Goal: Transaction & Acquisition: Purchase product/service

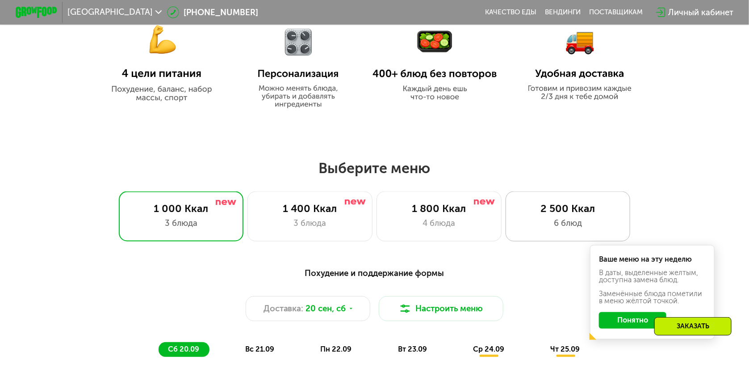
scroll to position [521, 0]
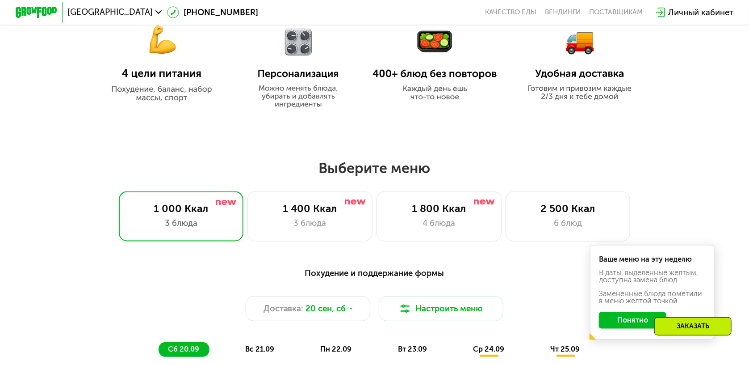
click at [641, 327] on button "Понятно" at bounding box center [632, 320] width 67 height 17
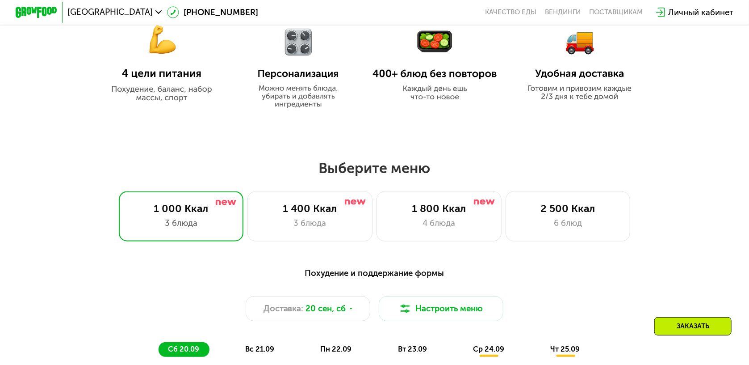
scroll to position [710, 0]
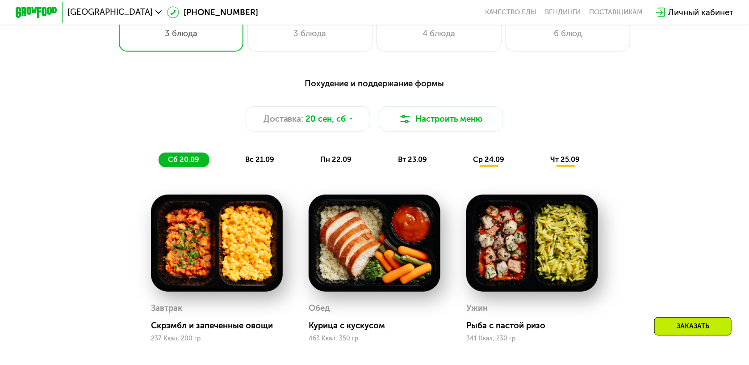
click at [492, 164] on span "ср 24.09" at bounding box center [488, 159] width 31 height 8
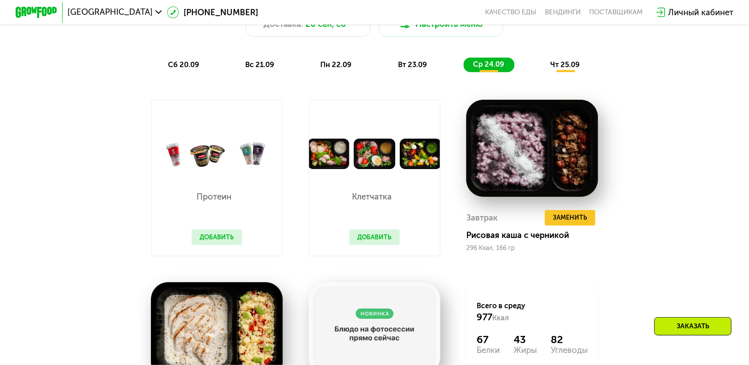
scroll to position [568, 0]
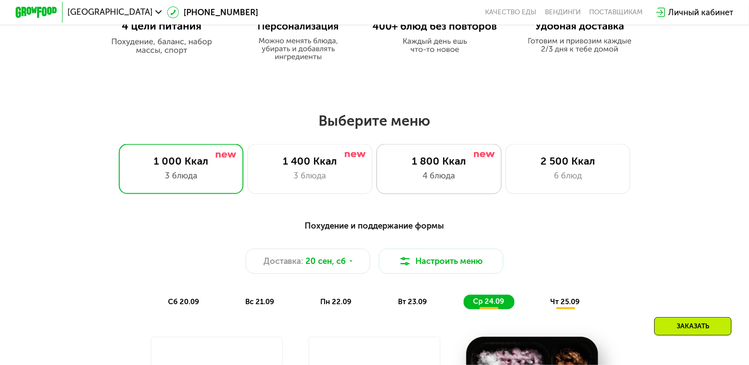
click at [444, 174] on div "4 блюда" at bounding box center [438, 175] width 103 height 13
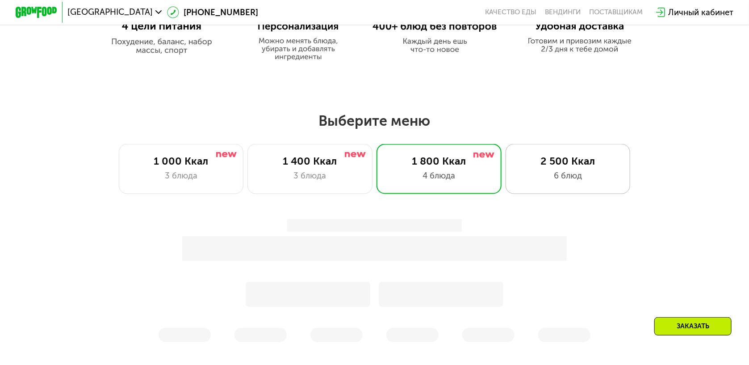
click at [573, 166] on div "2 500 Ккал" at bounding box center [567, 161] width 103 height 13
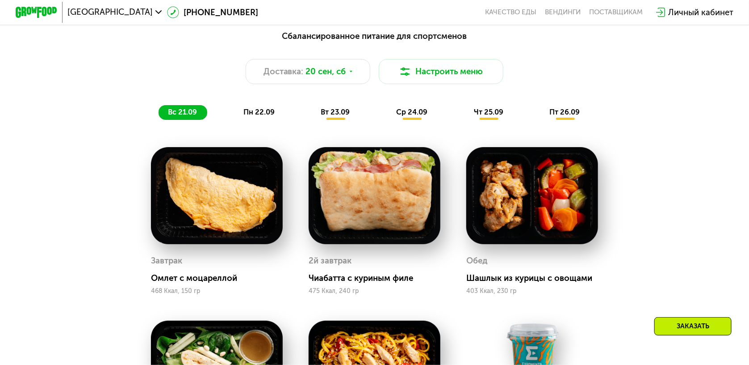
scroll to position [663, 0]
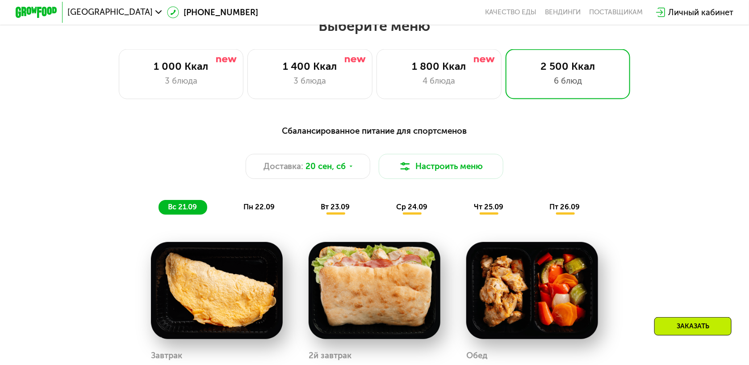
click at [343, 211] on span "вт 23.09" at bounding box center [335, 206] width 29 height 8
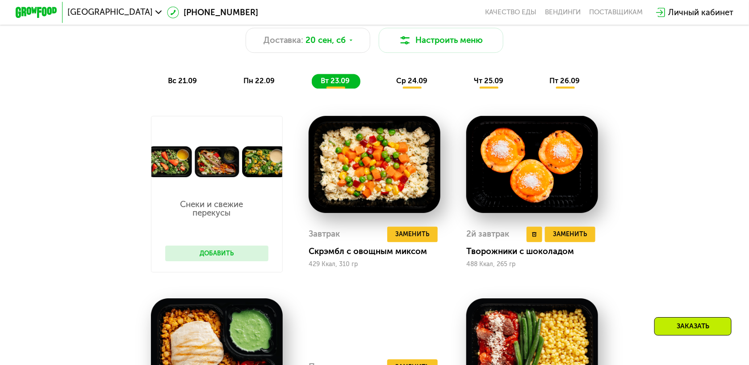
scroll to position [710, 0]
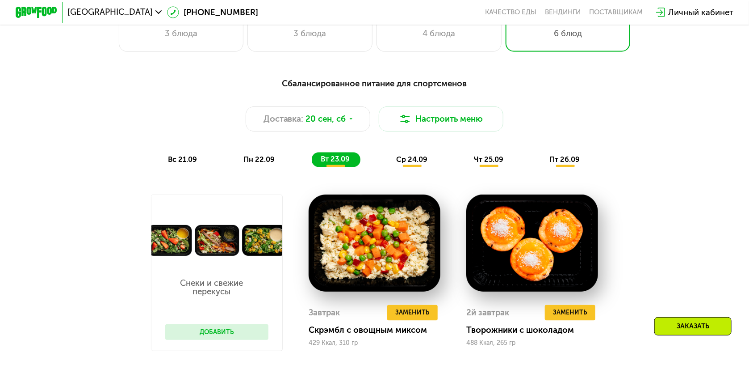
click at [495, 164] on span "чт 25.09" at bounding box center [488, 159] width 29 height 8
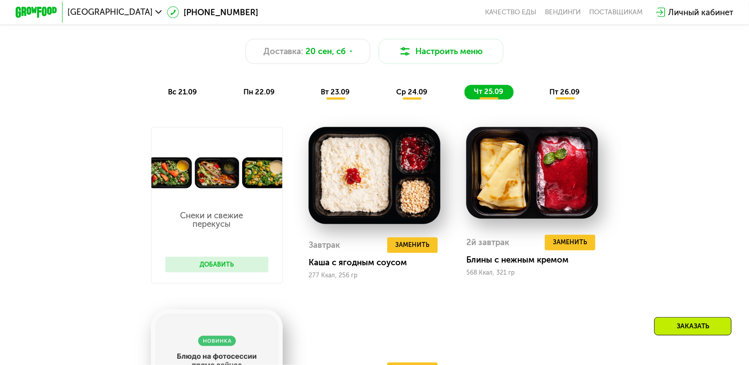
scroll to position [758, 0]
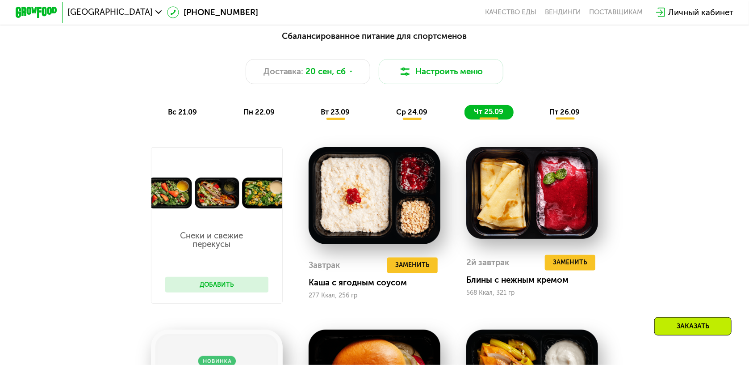
click at [570, 113] on div "пт 26.09" at bounding box center [566, 112] width 50 height 15
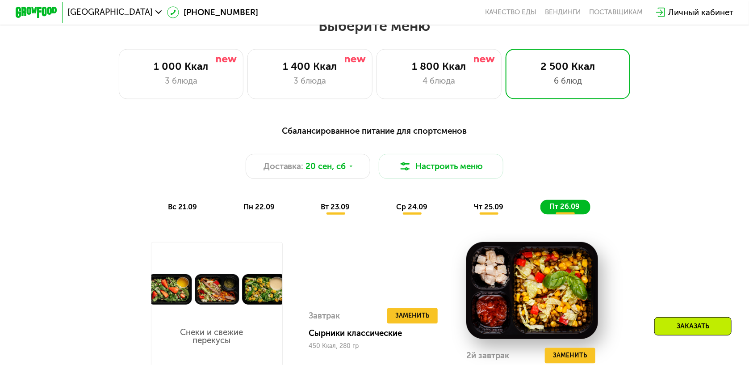
scroll to position [710, 0]
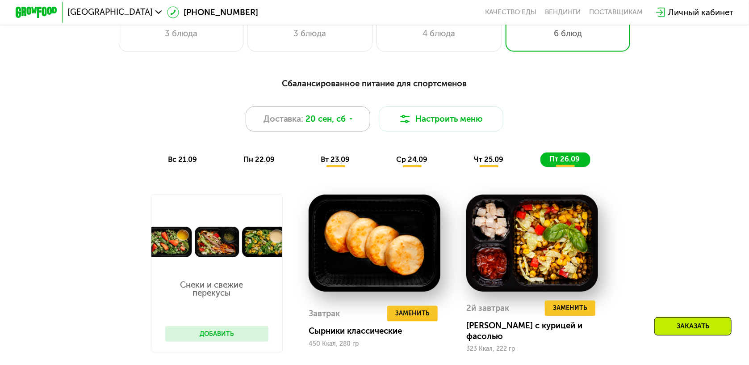
click at [344, 122] on span "20 сен, сб" at bounding box center [326, 119] width 40 height 13
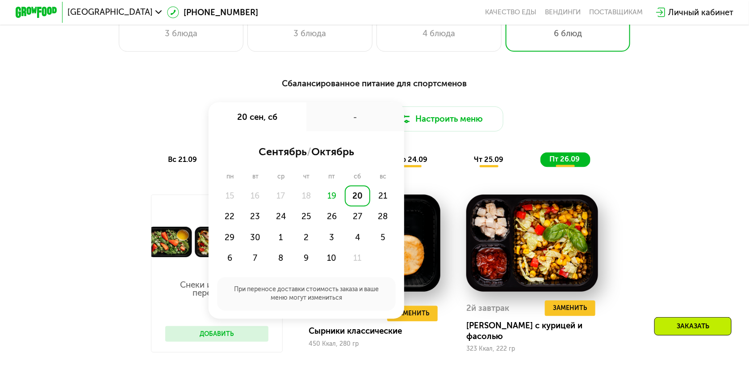
click at [128, 189] on div "Сбалансированное питание для спортсменов Доставка: [DATE] сен, сб - сентябрь / …" at bounding box center [374, 338] width 641 height 535
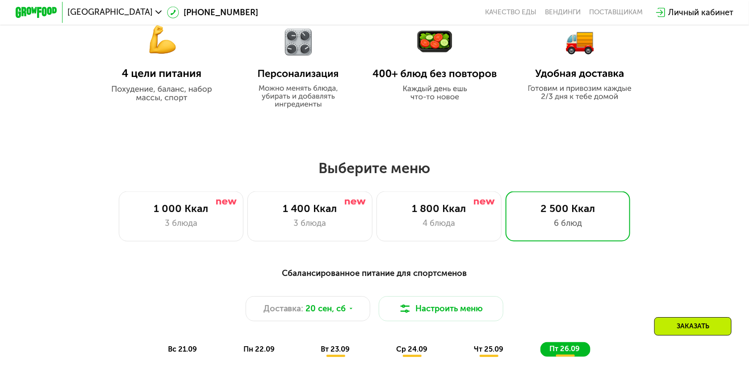
scroll to position [521, 0]
click at [445, 215] on div "1 800 Ккал" at bounding box center [438, 208] width 103 height 13
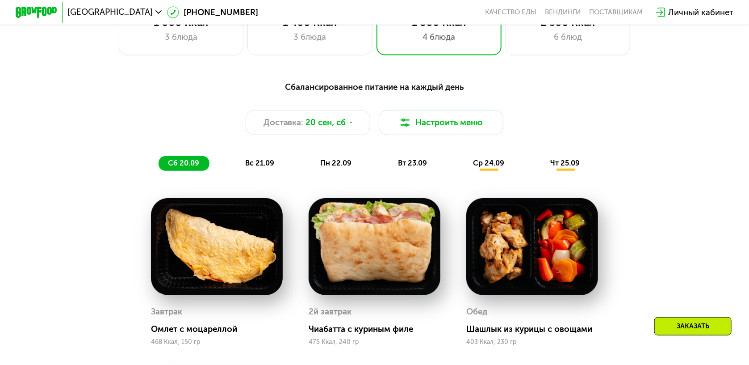
scroll to position [616, 0]
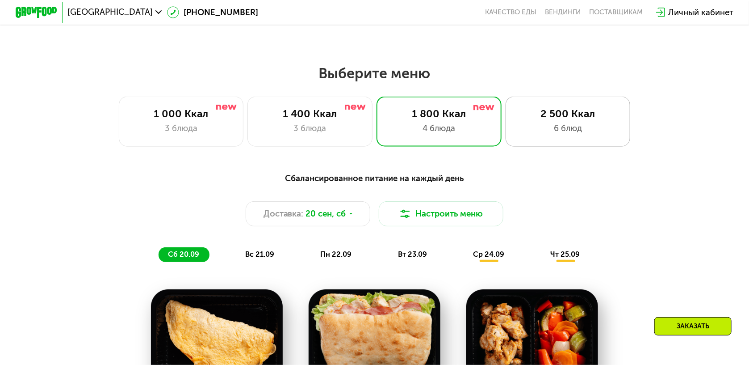
click at [559, 131] on div "6 блюд" at bounding box center [567, 128] width 103 height 13
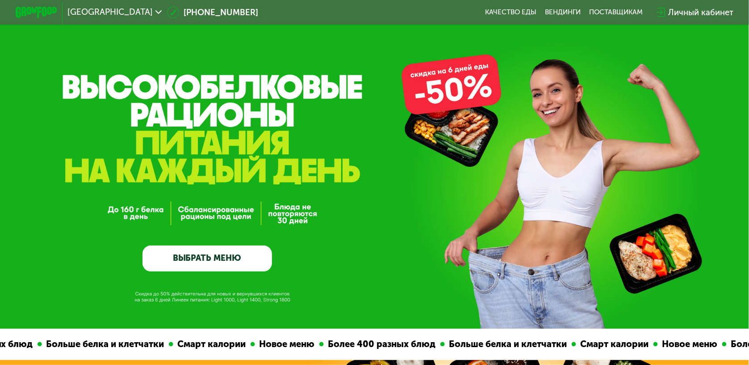
scroll to position [0, 0]
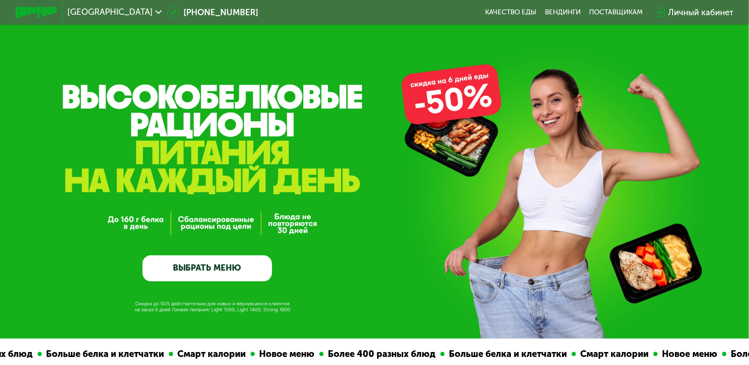
click at [460, 100] on div "GrowFood — доставка правильного питания ВЫБРАТЬ МЕНЮ" at bounding box center [374, 169] width 749 height 338
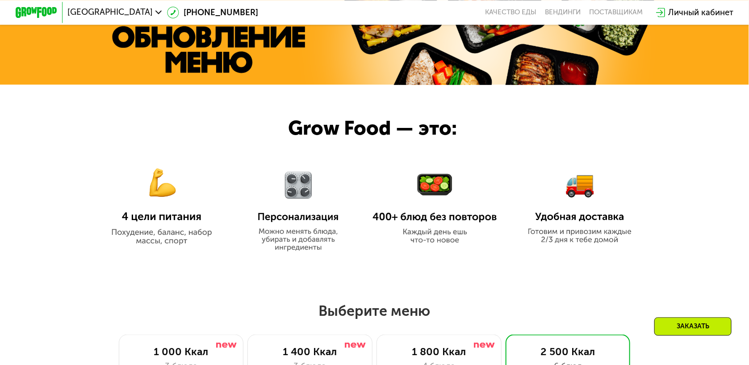
scroll to position [379, 0]
